Goal: Task Accomplishment & Management: Manage account settings

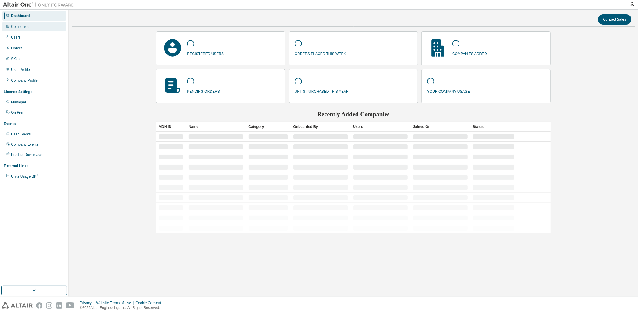
click at [22, 28] on div "Companies" at bounding box center [20, 26] width 18 height 5
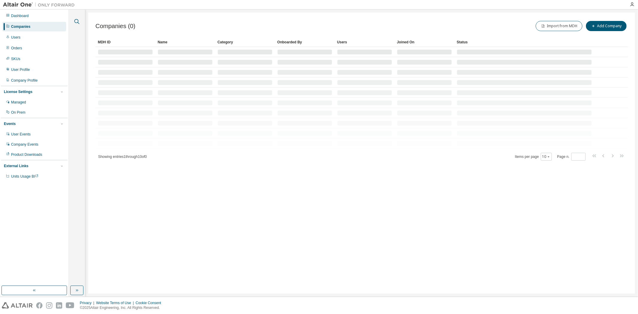
click at [78, 21] on icon "button" at bounding box center [77, 21] width 5 height 5
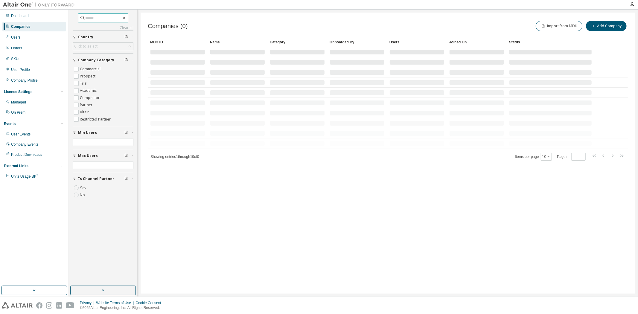
click at [89, 17] on input "text" at bounding box center [104, 18] width 36 height 6
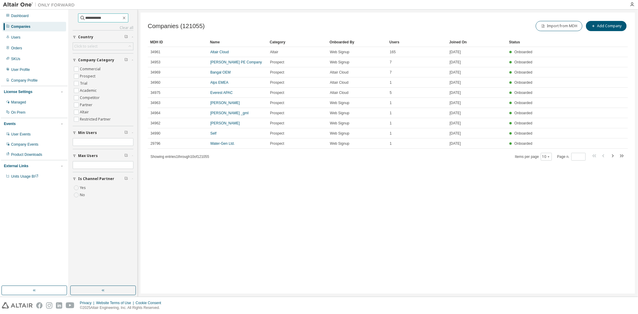
type input "**********"
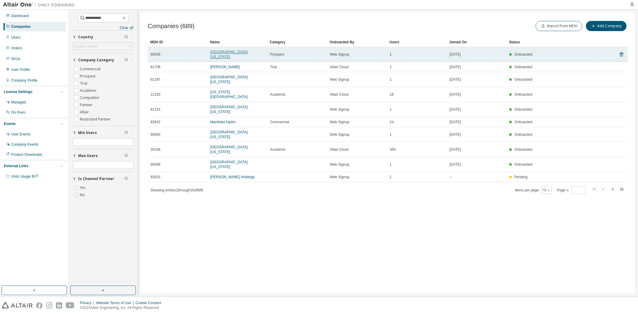
click at [235, 52] on link "University of North Texas" at bounding box center [228, 54] width 37 height 9
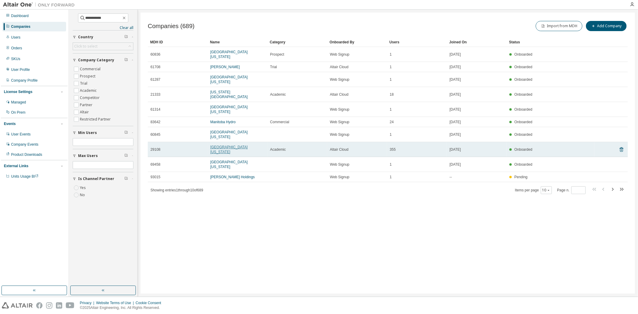
click at [247, 145] on link "University of North Texas" at bounding box center [228, 149] width 37 height 9
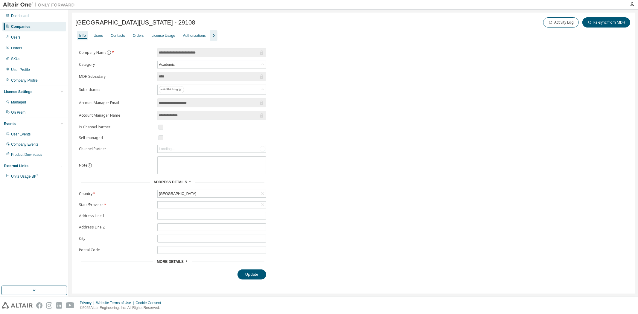
click at [210, 35] on icon "button" at bounding box center [213, 35] width 7 height 7
click at [97, 34] on div "Users" at bounding box center [98, 35] width 9 height 5
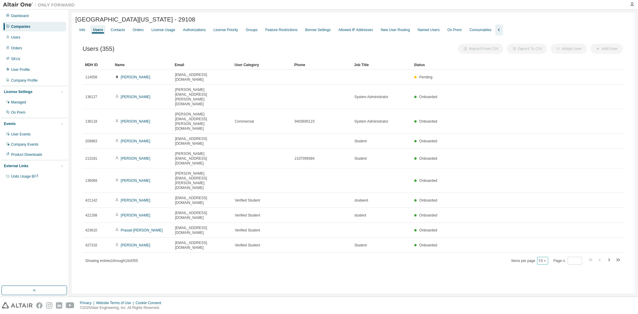
click at [546, 259] on icon "button" at bounding box center [546, 261] width 4 height 4
click at [545, 215] on div "100" at bounding box center [562, 217] width 48 height 7
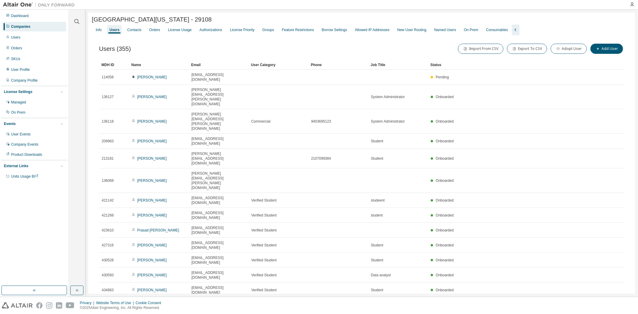
click at [435, 65] on div "Status" at bounding box center [508, 65] width 155 height 10
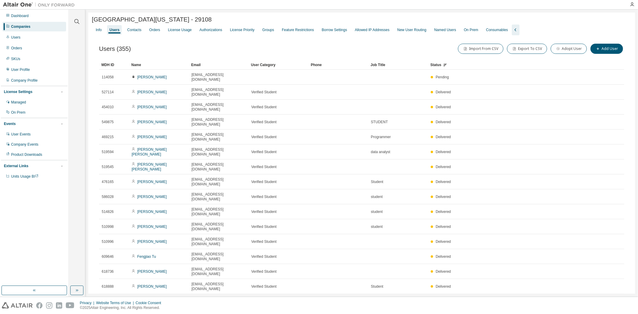
click at [438, 67] on div "Status" at bounding box center [508, 65] width 155 height 10
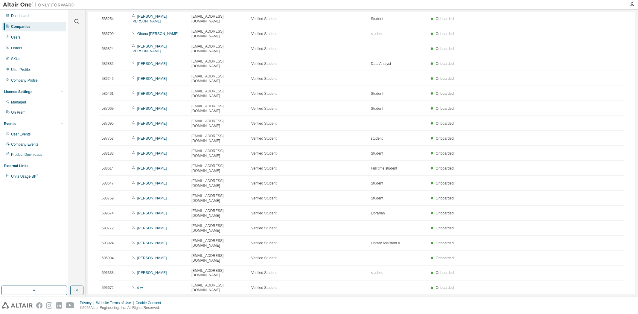
scroll to position [831, 0]
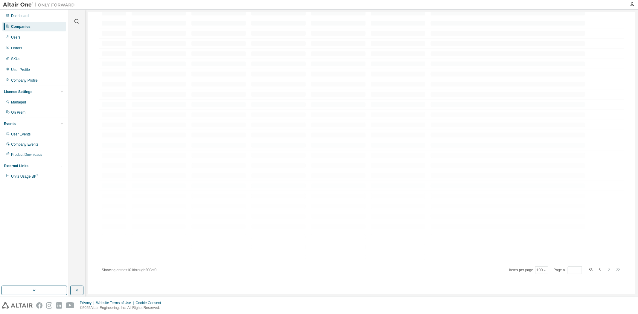
scroll to position [825, 0]
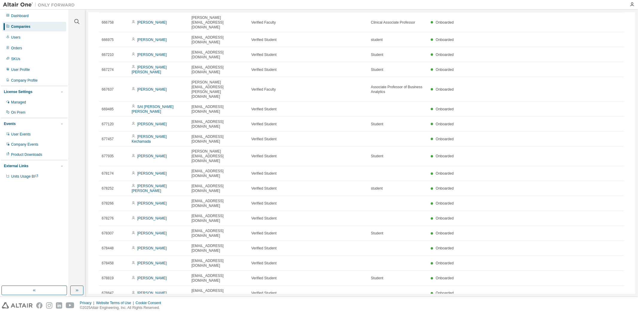
scroll to position [831, 0]
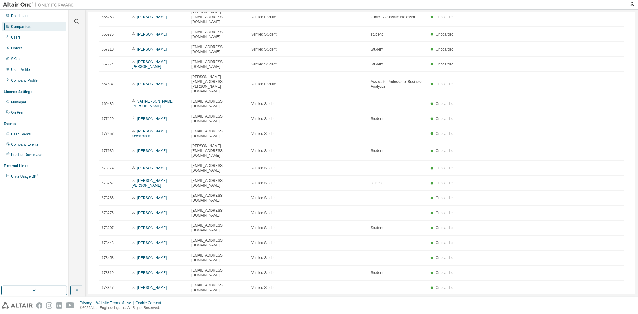
type input "*"
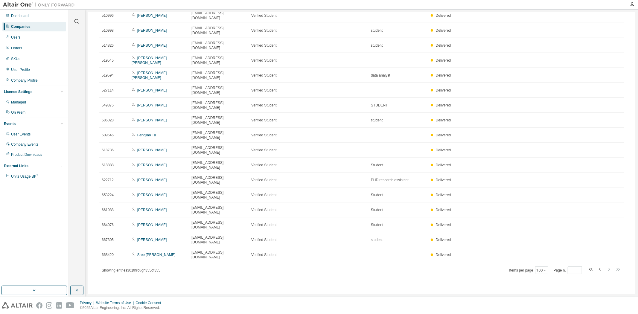
scroll to position [368, 0]
